Goal: Go to known website: Access a specific website the user already knows

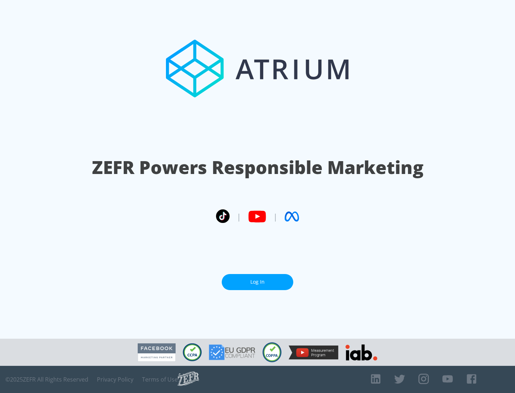
click at [257, 282] on link "Log In" at bounding box center [258, 282] width 72 height 16
